Goal: Transaction & Acquisition: Purchase product/service

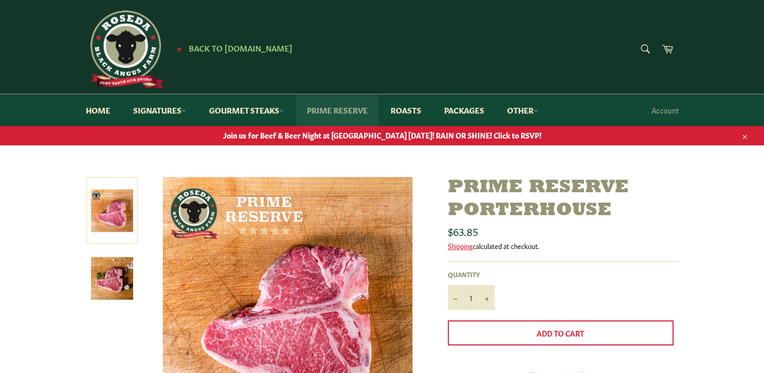
click at [355, 109] on link "Prime Reserve" at bounding box center [338, 110] width 82 height 32
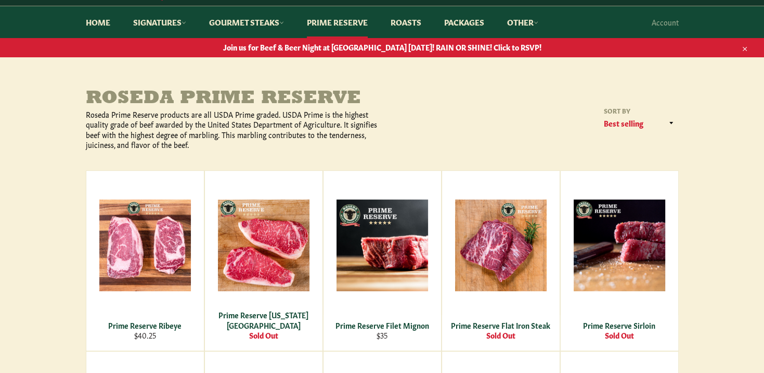
scroll to position [88, 0]
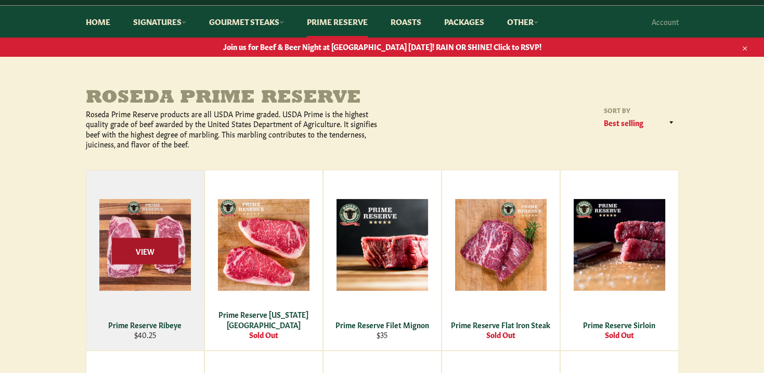
click at [134, 240] on span "View" at bounding box center [145, 250] width 67 height 27
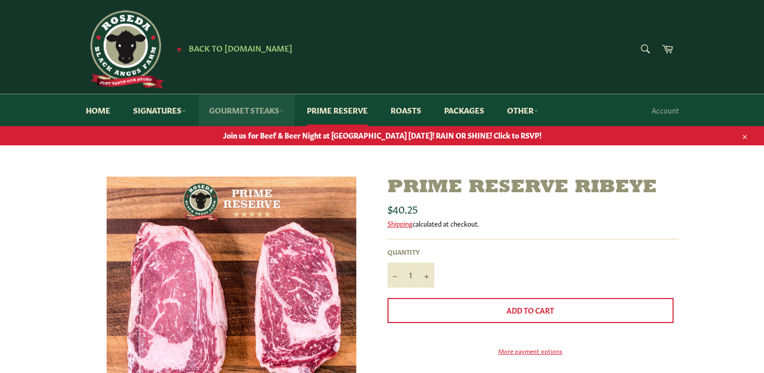
click at [282, 108] on link "Gourmet Steaks" at bounding box center [247, 110] width 96 height 32
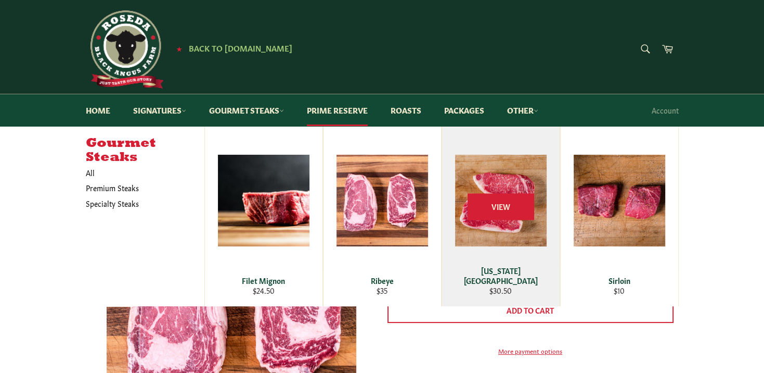
click at [503, 180] on div "View" at bounding box center [501, 216] width 118 height 180
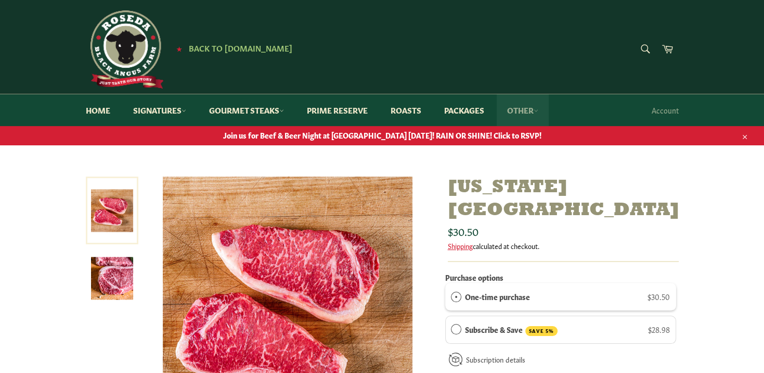
click at [539, 111] on link "Other" at bounding box center [523, 110] width 52 height 32
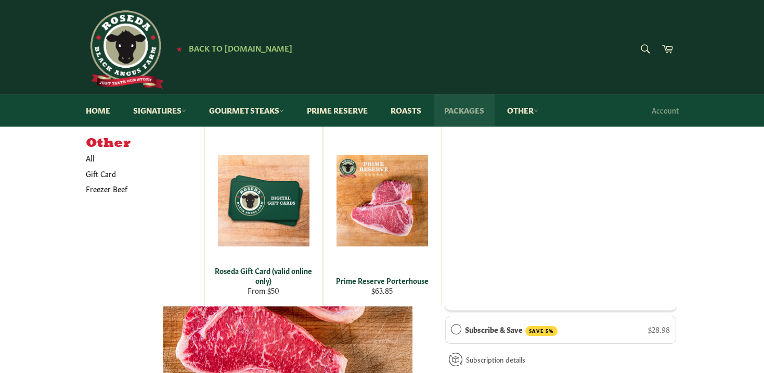
click at [480, 114] on link "Packages" at bounding box center [464, 110] width 61 height 32
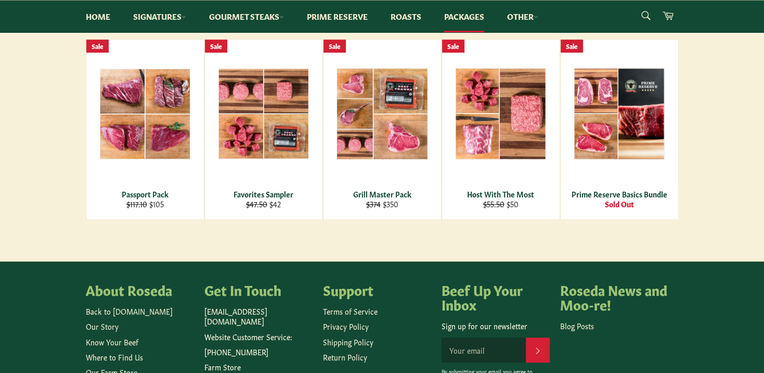
scroll to position [116, 0]
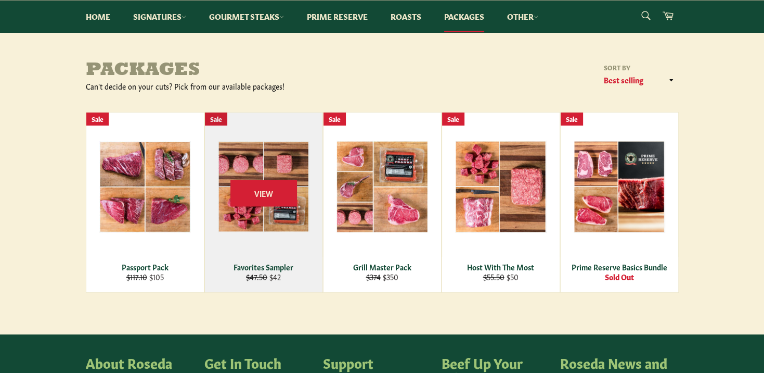
click at [286, 144] on div "View" at bounding box center [264, 202] width 118 height 180
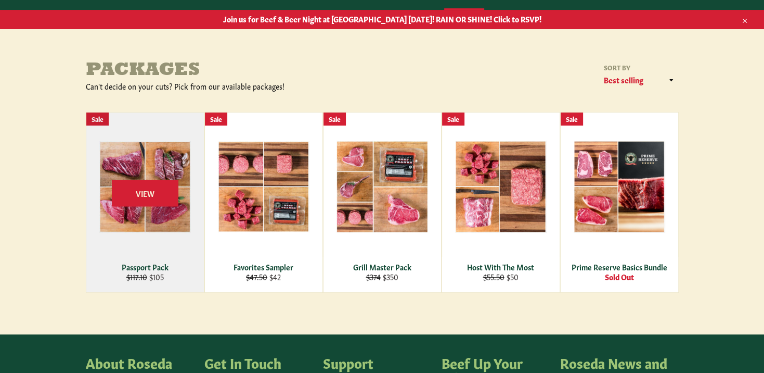
click at [159, 169] on div "View" at bounding box center [145, 202] width 118 height 180
